Goal: Find specific page/section: Find specific page/section

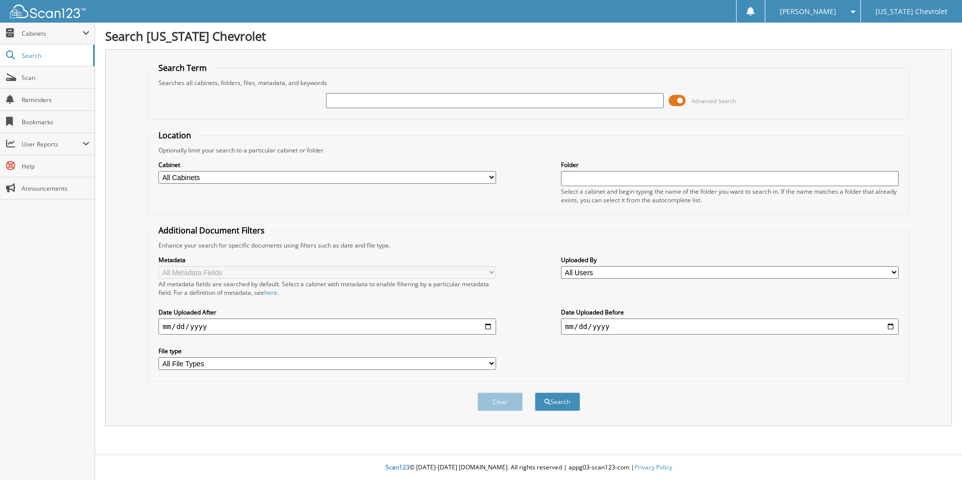
click at [361, 96] on input "text" at bounding box center [495, 100] width 338 height 15
click at [439, 95] on input "text" at bounding box center [495, 100] width 338 height 15
type input "70290"
click at [535, 393] on button "Search" at bounding box center [557, 402] width 45 height 19
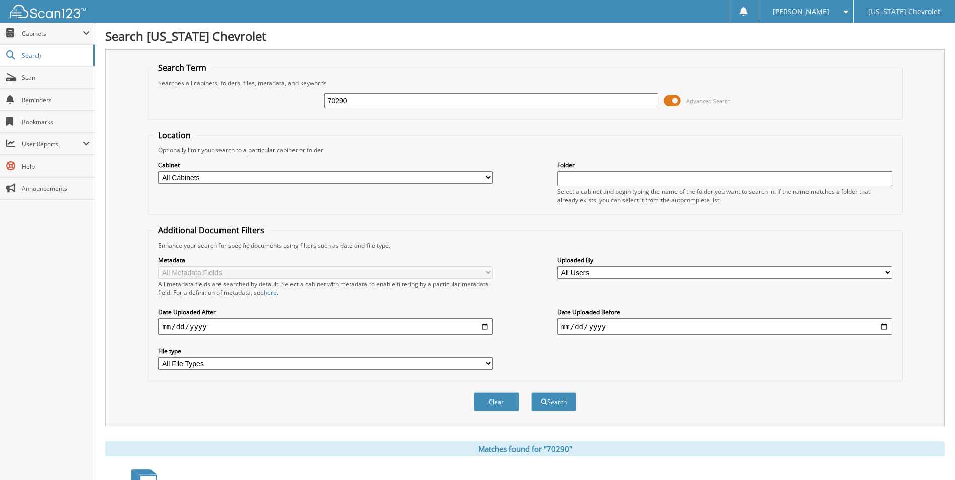
drag, startPoint x: 378, startPoint y: 100, endPoint x: 247, endPoint y: 107, distance: 131.6
click at [247, 107] on div "70290 Advanced Search" at bounding box center [524, 100] width 743 height 27
type input "96055"
click at [531, 393] on button "Search" at bounding box center [553, 402] width 45 height 19
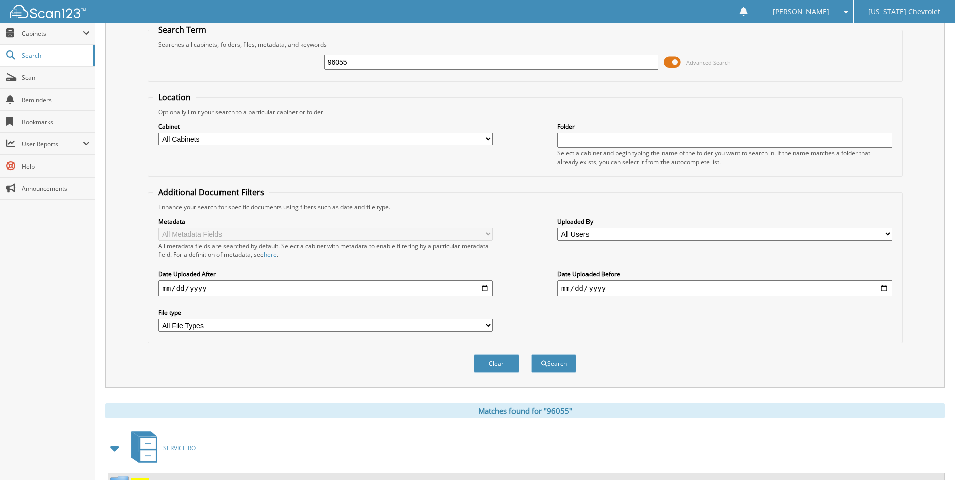
scroll to position [252, 0]
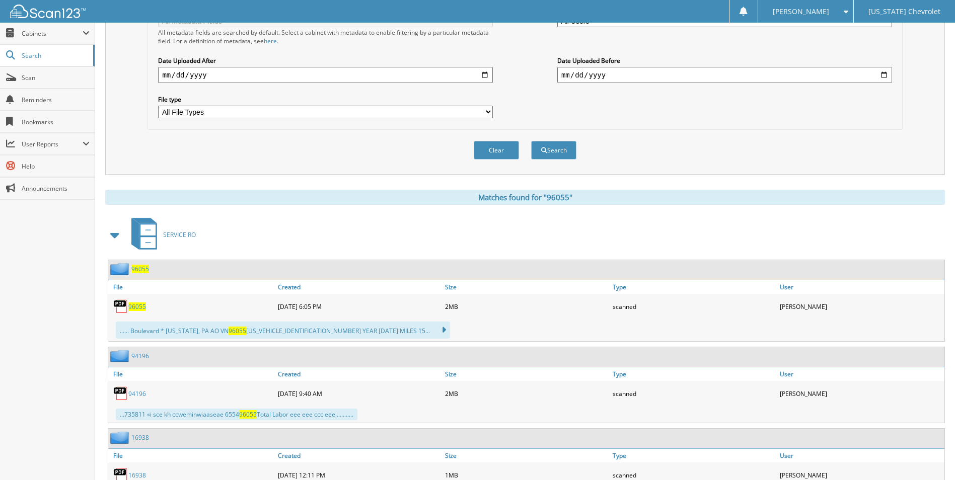
click at [132, 304] on span "96055" at bounding box center [137, 306] width 18 height 9
